Goal: Information Seeking & Learning: Learn about a topic

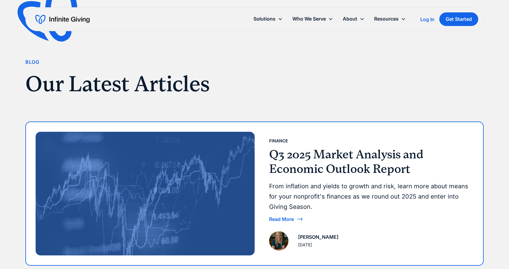
click at [322, 154] on h3 "Q3 2025 Market Analysis and Economic Outlook Report" at bounding box center [369, 161] width 200 height 29
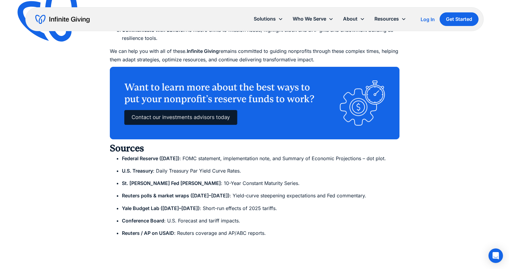
scroll to position [1174, 0]
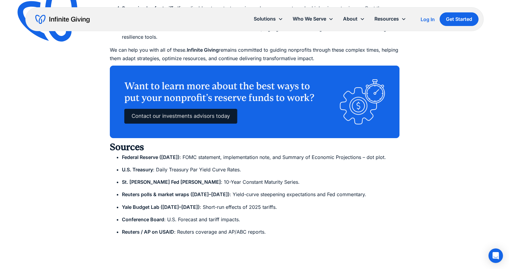
click at [235, 101] on img at bounding box center [255, 102] width 290 height 72
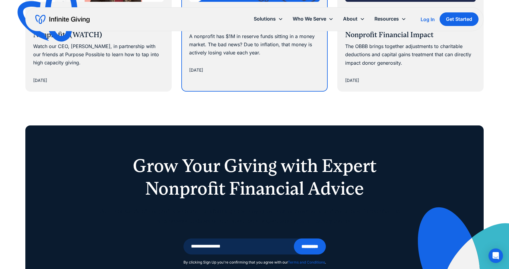
scroll to position [1565, 0]
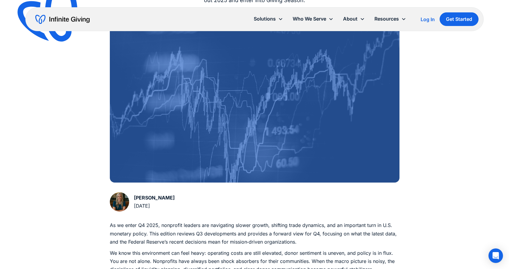
scroll to position [165, 0]
